Goal: Information Seeking & Learning: Learn about a topic

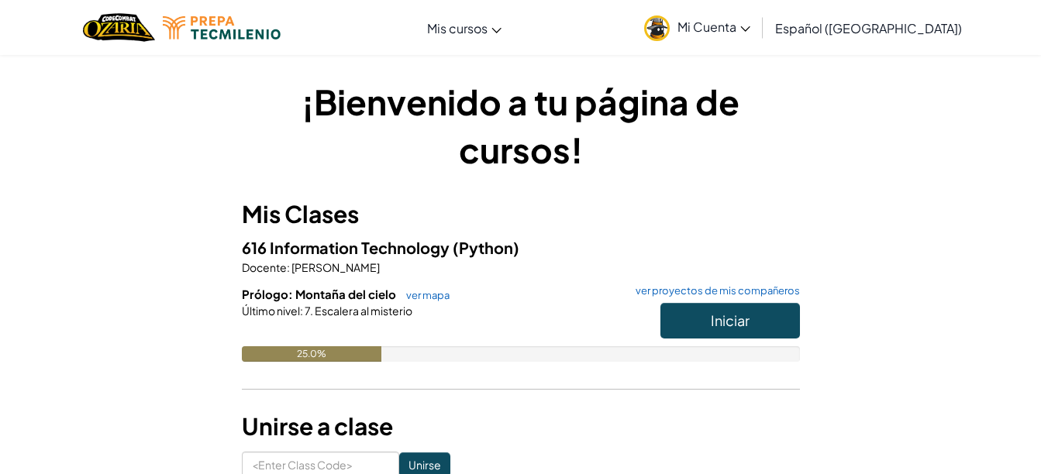
click at [757, 41] on link "Mi Cuenta" at bounding box center [698, 27] width 122 height 49
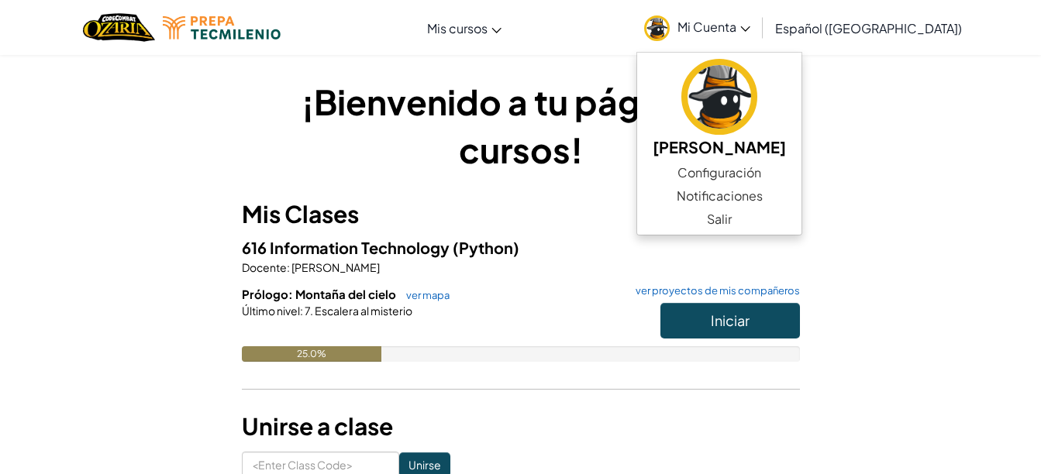
click at [757, 41] on link "Mi Cuenta" at bounding box center [698, 27] width 122 height 49
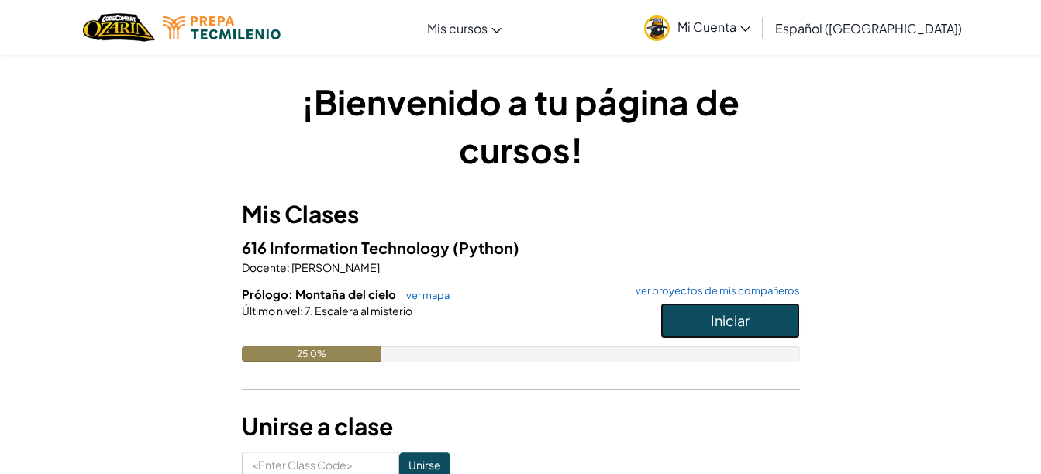
click at [755, 326] on button "Iniciar" at bounding box center [731, 321] width 140 height 36
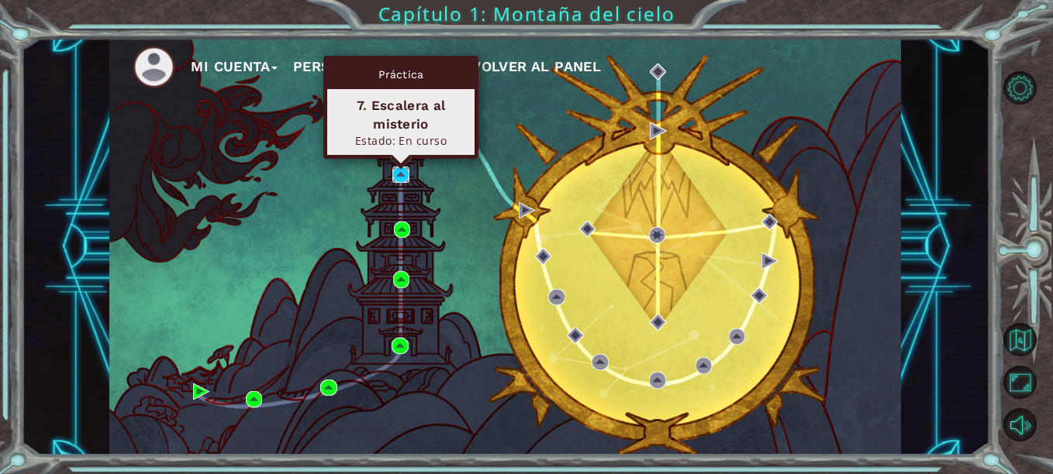
click at [401, 178] on img at bounding box center [400, 175] width 16 height 16
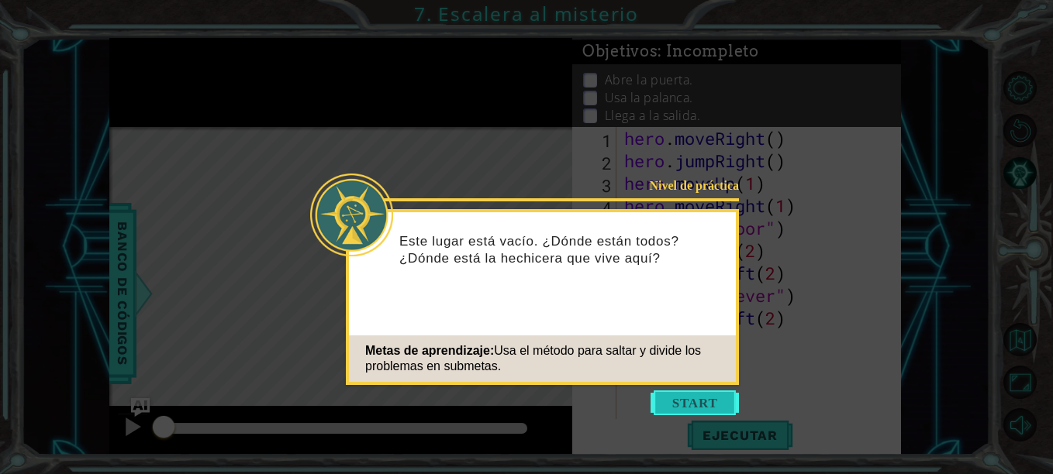
click at [698, 400] on button "Start" at bounding box center [694, 403] width 88 height 25
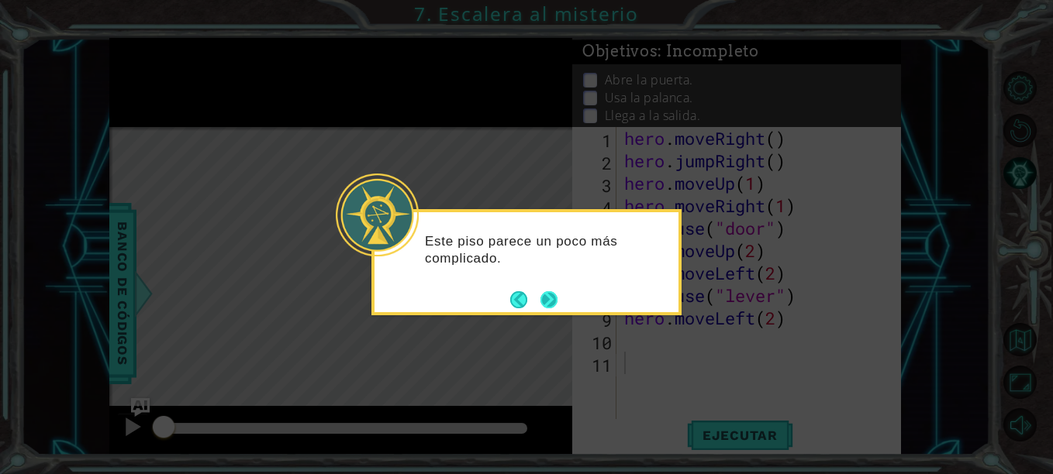
click at [550, 295] on button "Next" at bounding box center [548, 300] width 17 height 17
